Goal: Information Seeking & Learning: Learn about a topic

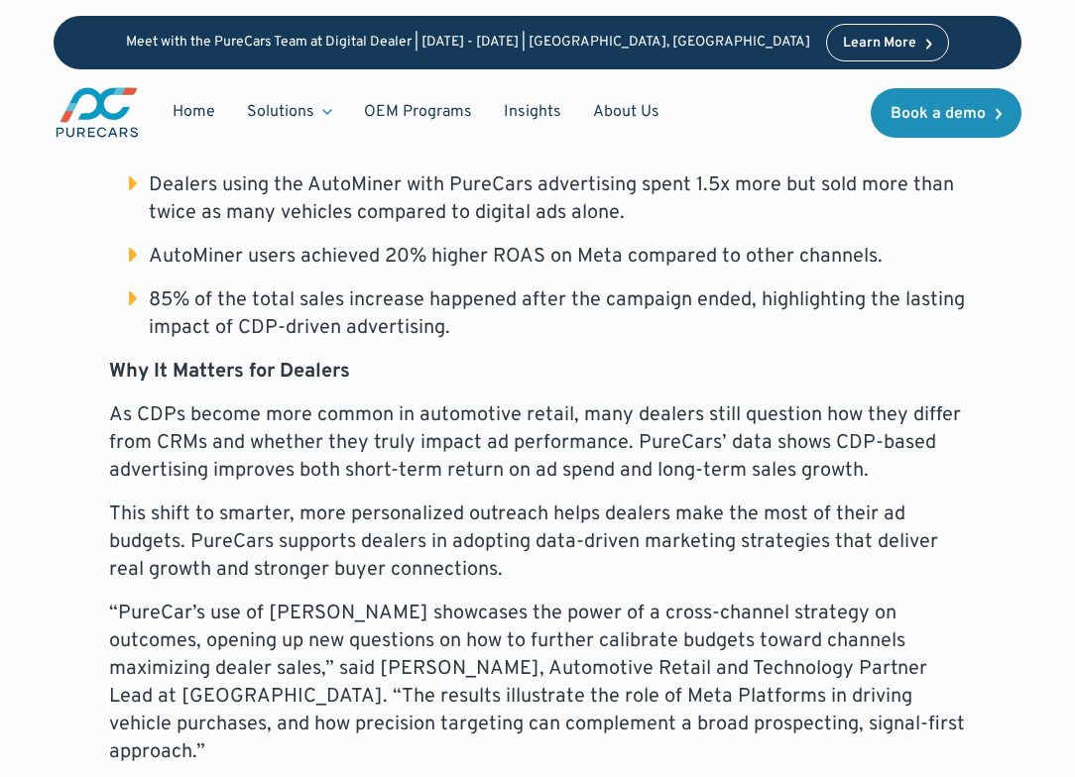
scroll to position [1634, 0]
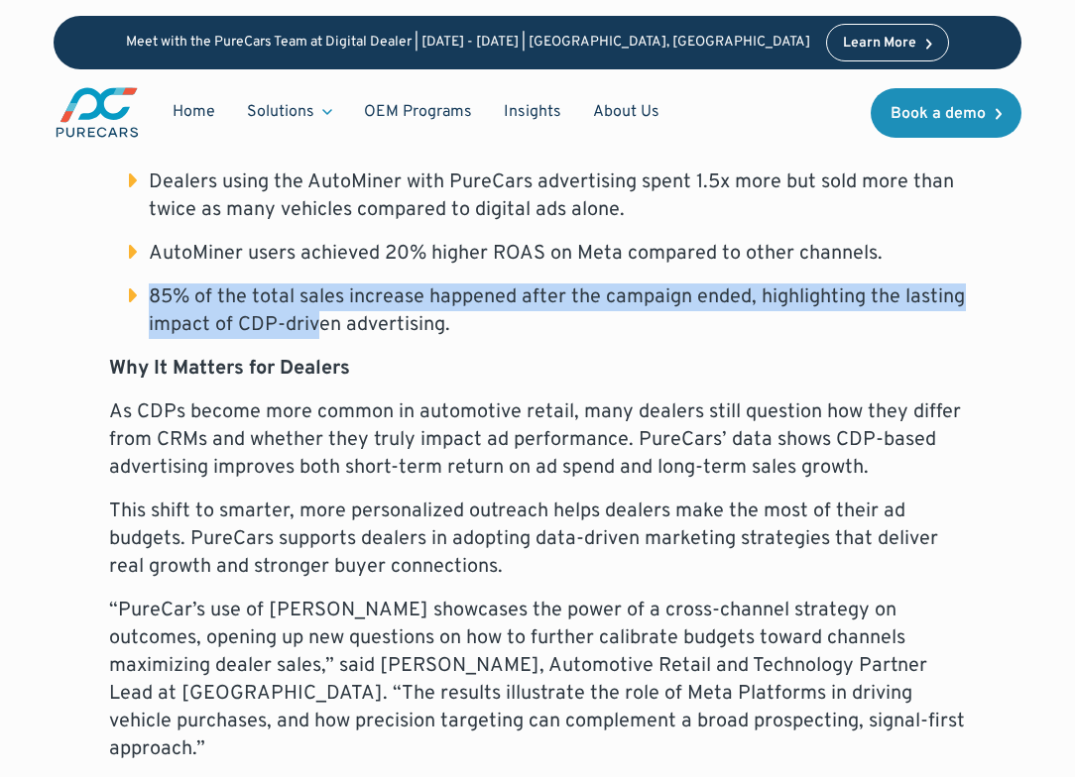
drag, startPoint x: 325, startPoint y: 241, endPoint x: 315, endPoint y: 317, distance: 77.0
click at [315, 317] on div "Press Release For Immediate Release Dealers Double Vehicle Sales Using the Auto…" at bounding box center [537, 399] width 857 height 2110
click at [313, 321] on div "Press Release For Immediate Release Dealers Double Vehicle Sales Using the Auto…" at bounding box center [537, 399] width 857 height 2110
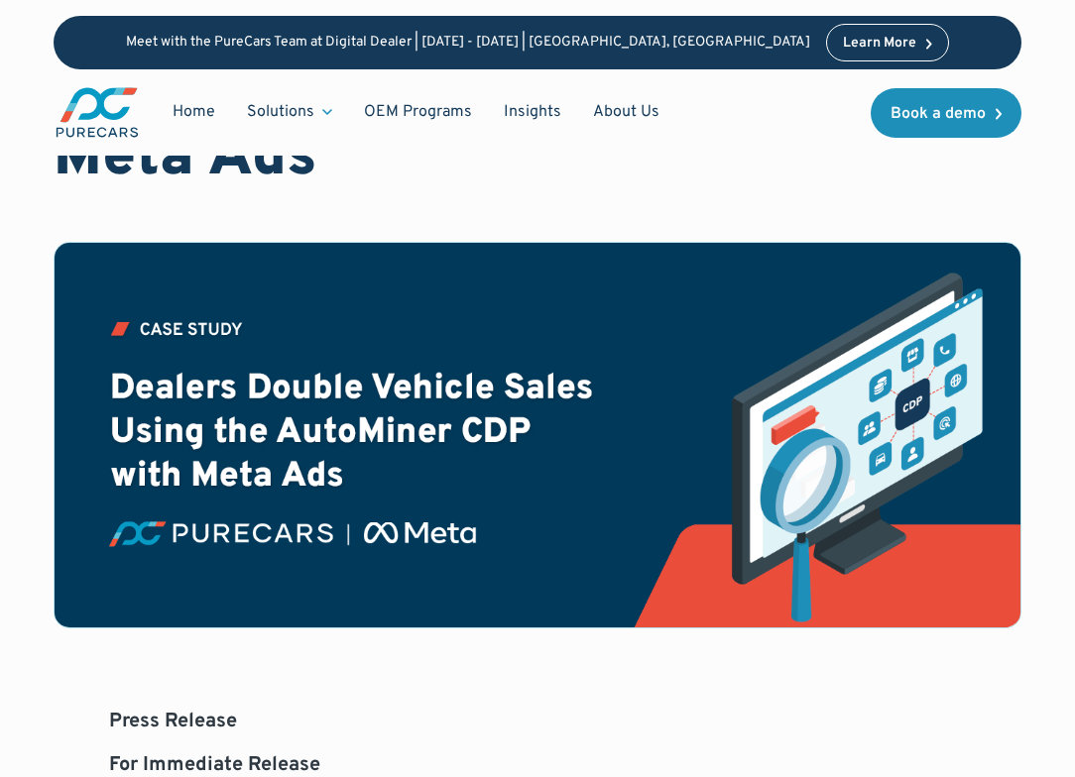
scroll to position [266, 0]
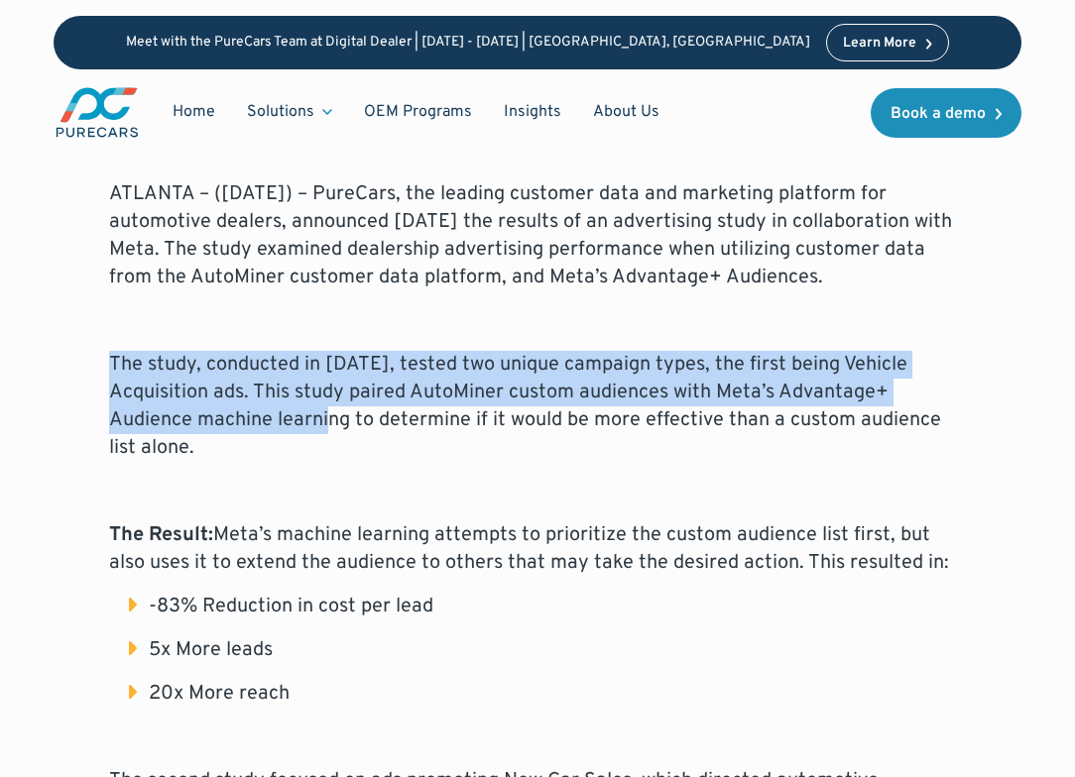
drag, startPoint x: 273, startPoint y: 355, endPoint x: 273, endPoint y: 434, distance: 79.3
click at [273, 434] on p "The study, conducted in [DATE], tested two unique campaign types, the first bei…" at bounding box center [537, 406] width 857 height 111
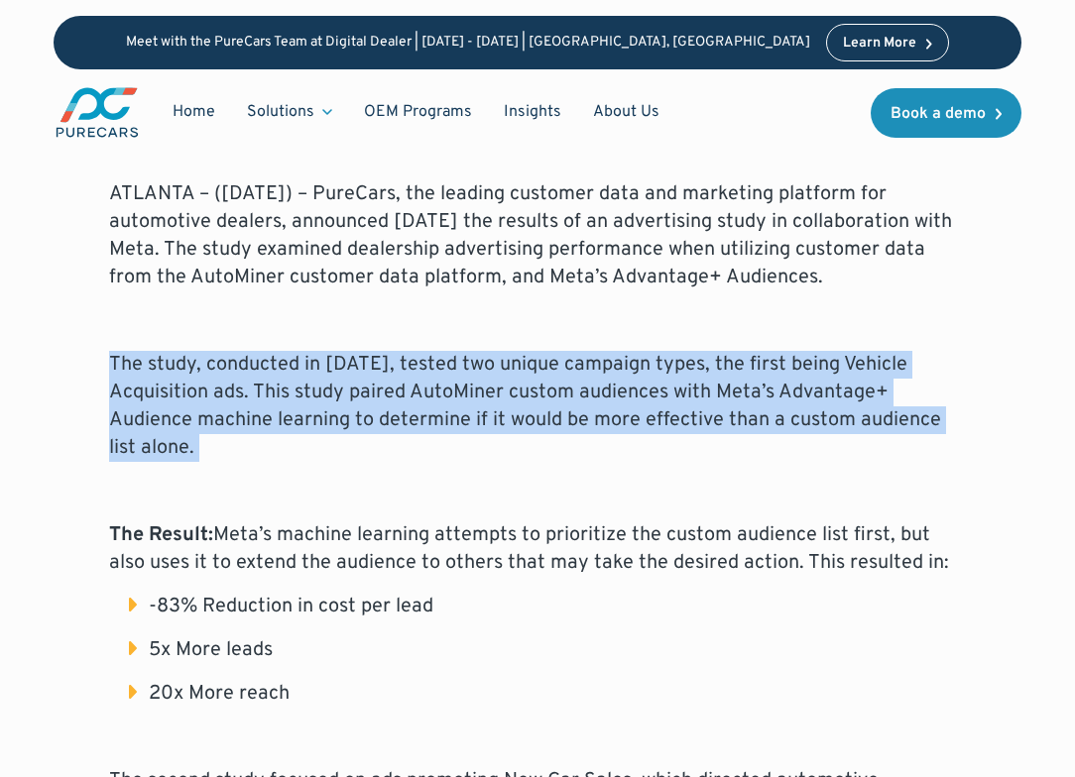
drag, startPoint x: 273, startPoint y: 434, endPoint x: 338, endPoint y: 295, distance: 153.5
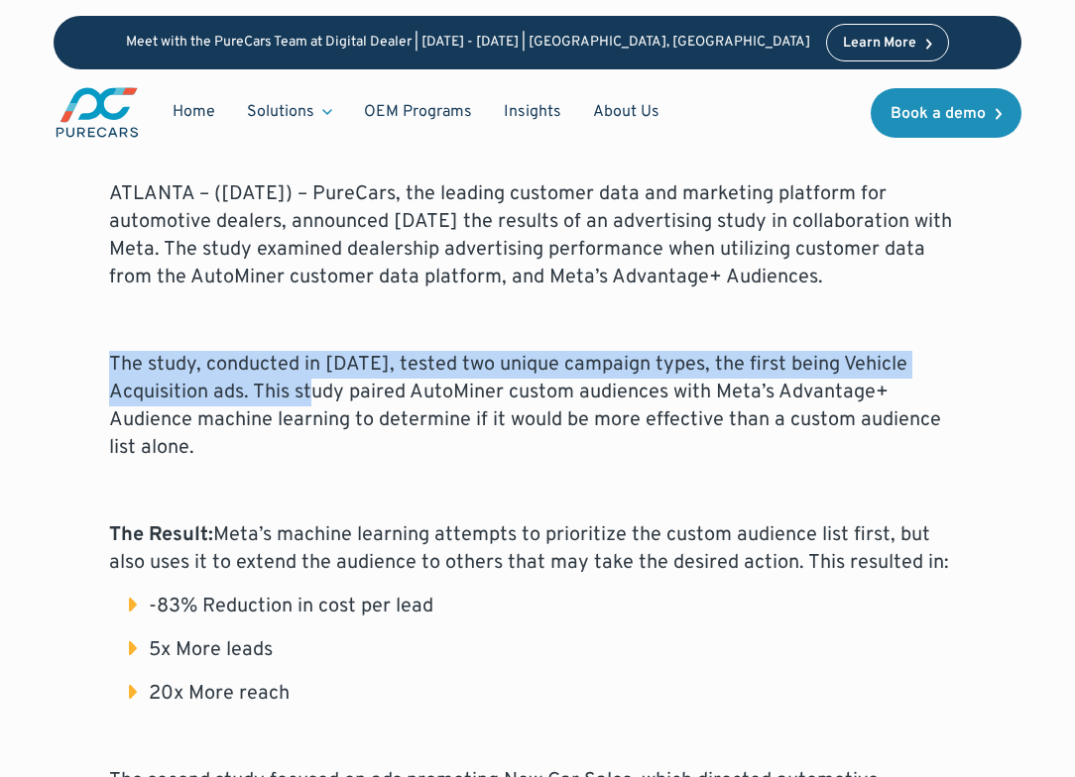
drag, startPoint x: 338, startPoint y: 295, endPoint x: 316, endPoint y: 390, distance: 96.7
click at [316, 390] on p "The study, conducted in November 2023, tested two unique campaign types, the fi…" at bounding box center [537, 406] width 857 height 111
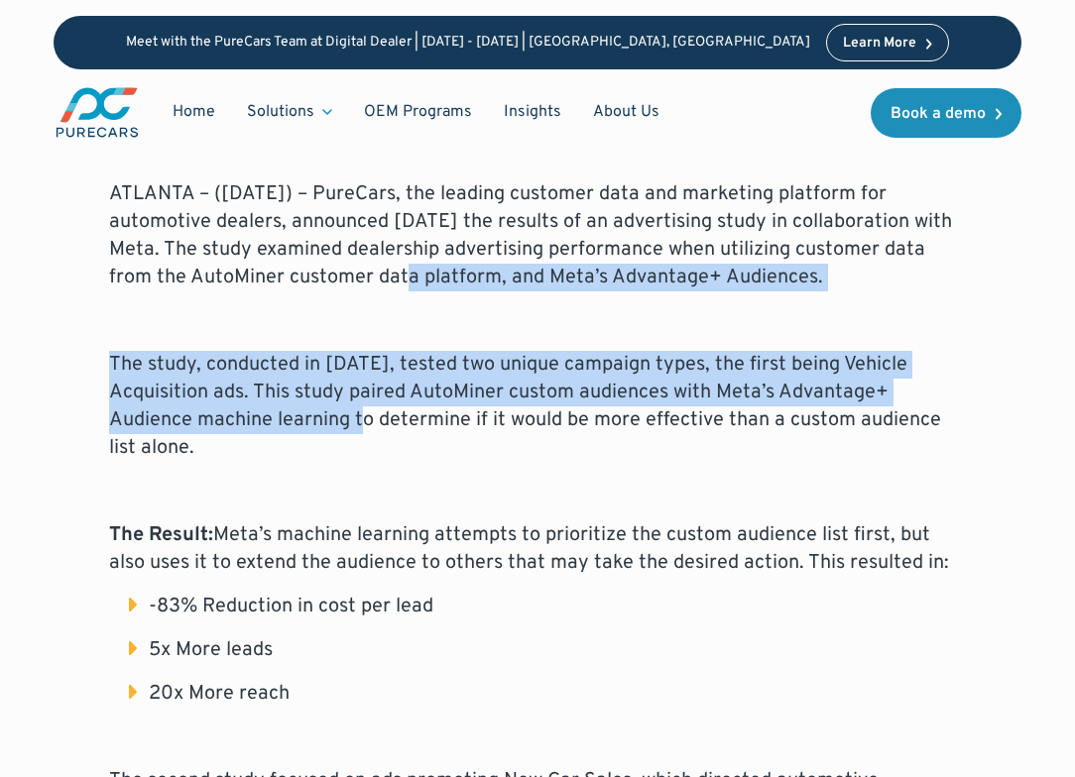
drag, startPoint x: 316, startPoint y: 274, endPoint x: 293, endPoint y: 441, distance: 169.1
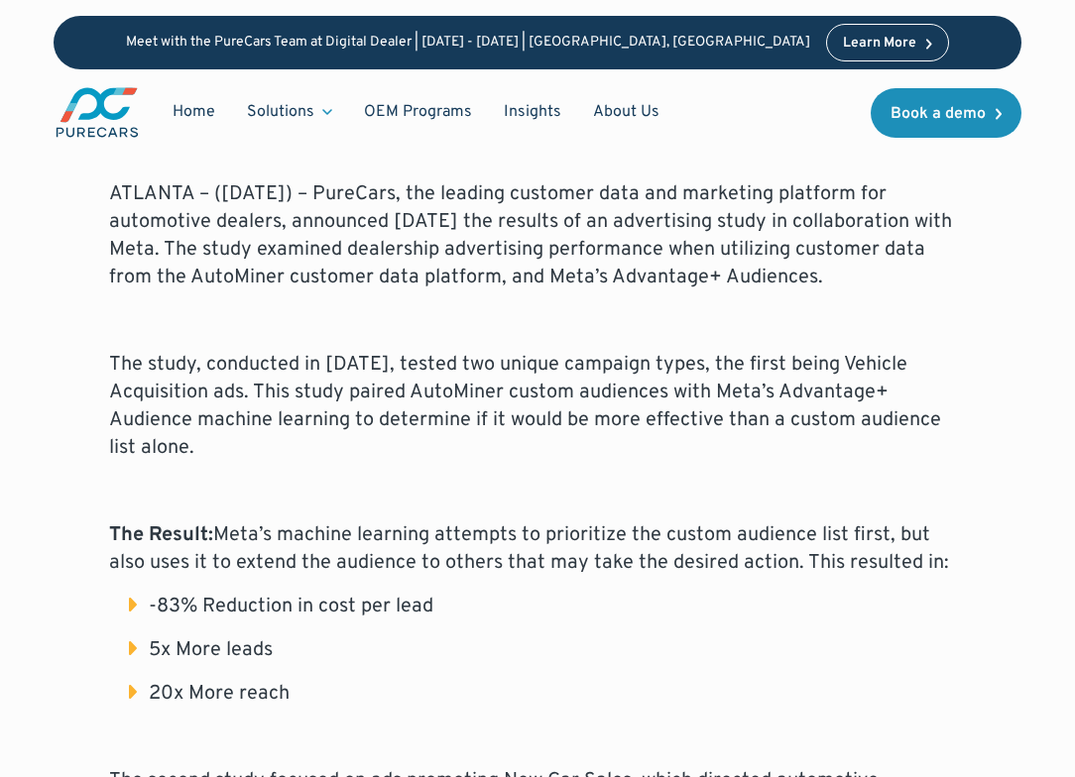
click at [293, 441] on p "The study, conducted in November 2023, tested two unique campaign types, the fi…" at bounding box center [537, 406] width 857 height 111
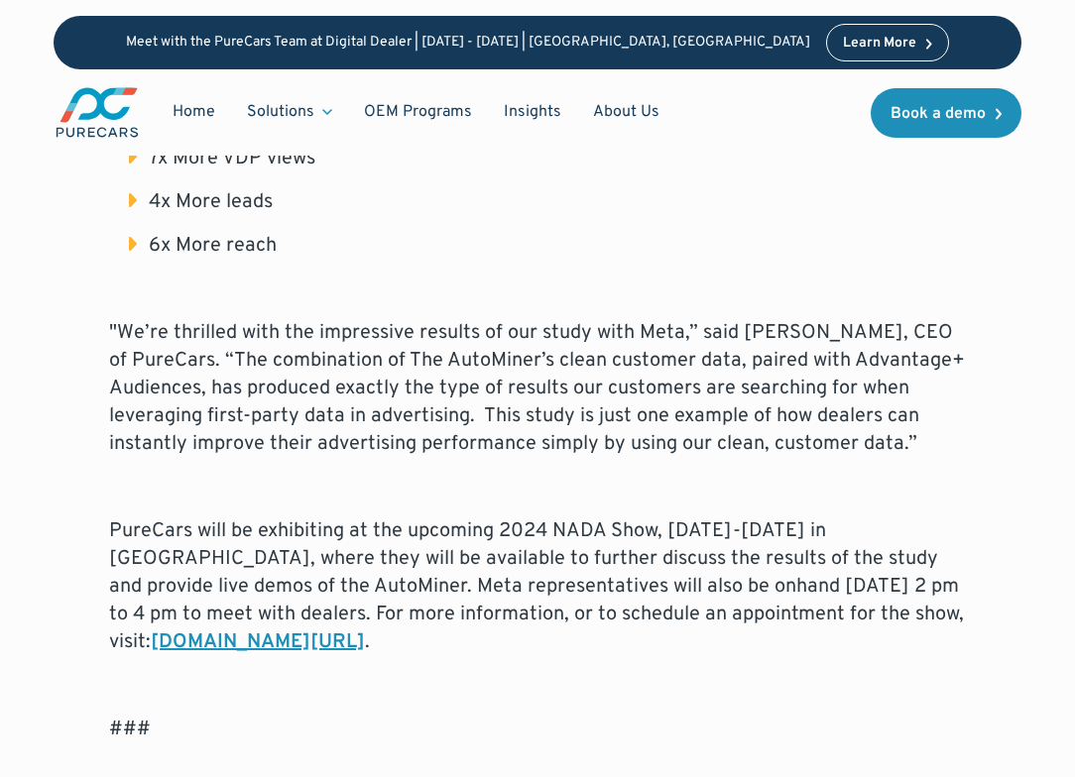
scroll to position [1667, 0]
